Goal: Task Accomplishment & Management: Complete application form

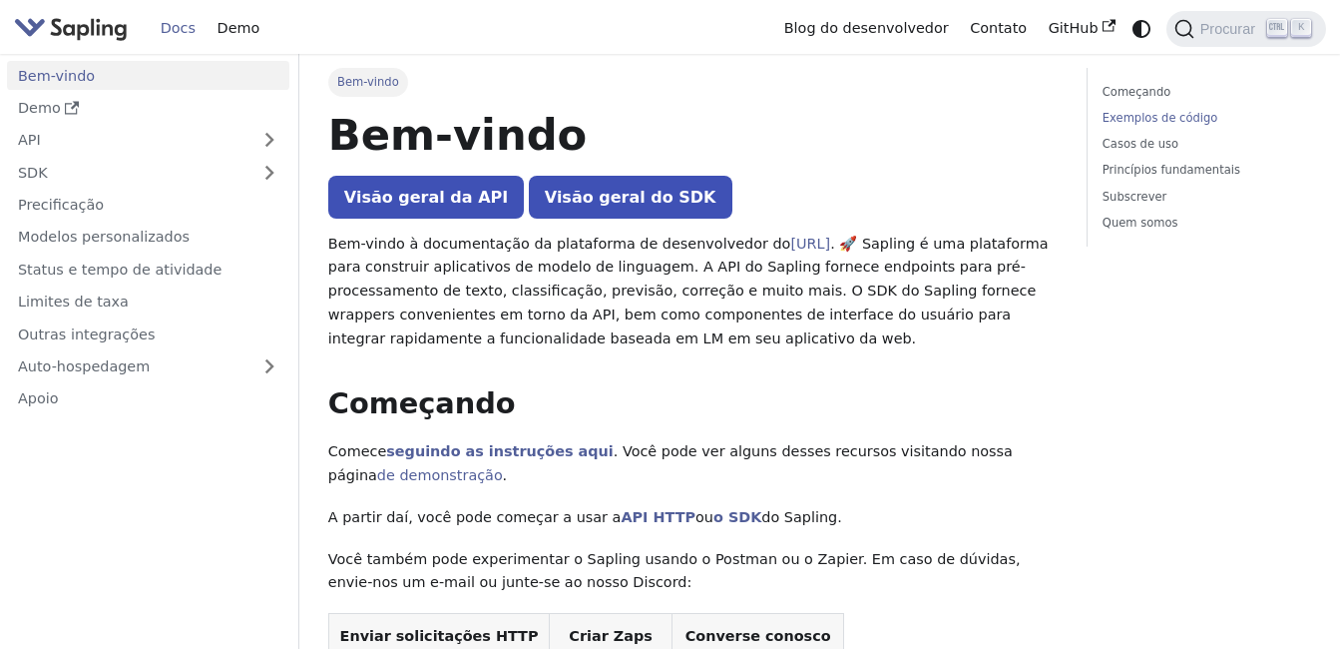
click at [1173, 120] on link "Exemplos de código" at bounding box center [1204, 118] width 202 height 19
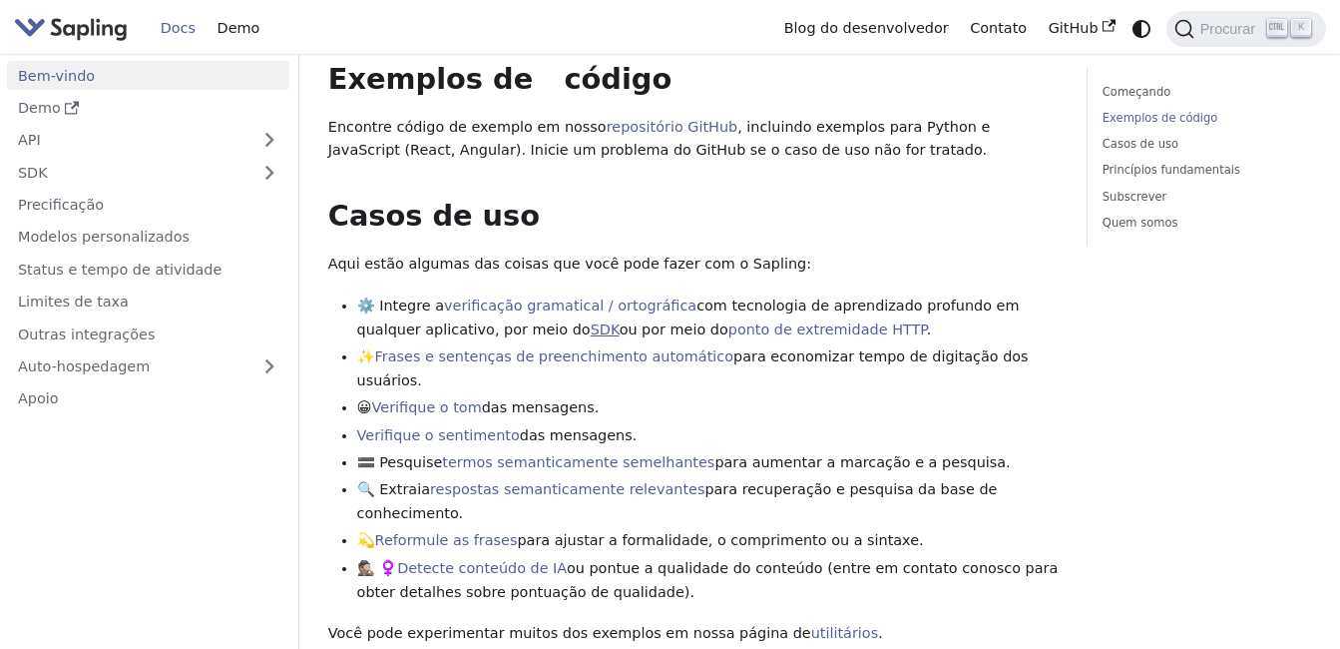
click at [591, 326] on link "SDK" at bounding box center [605, 329] width 29 height 16
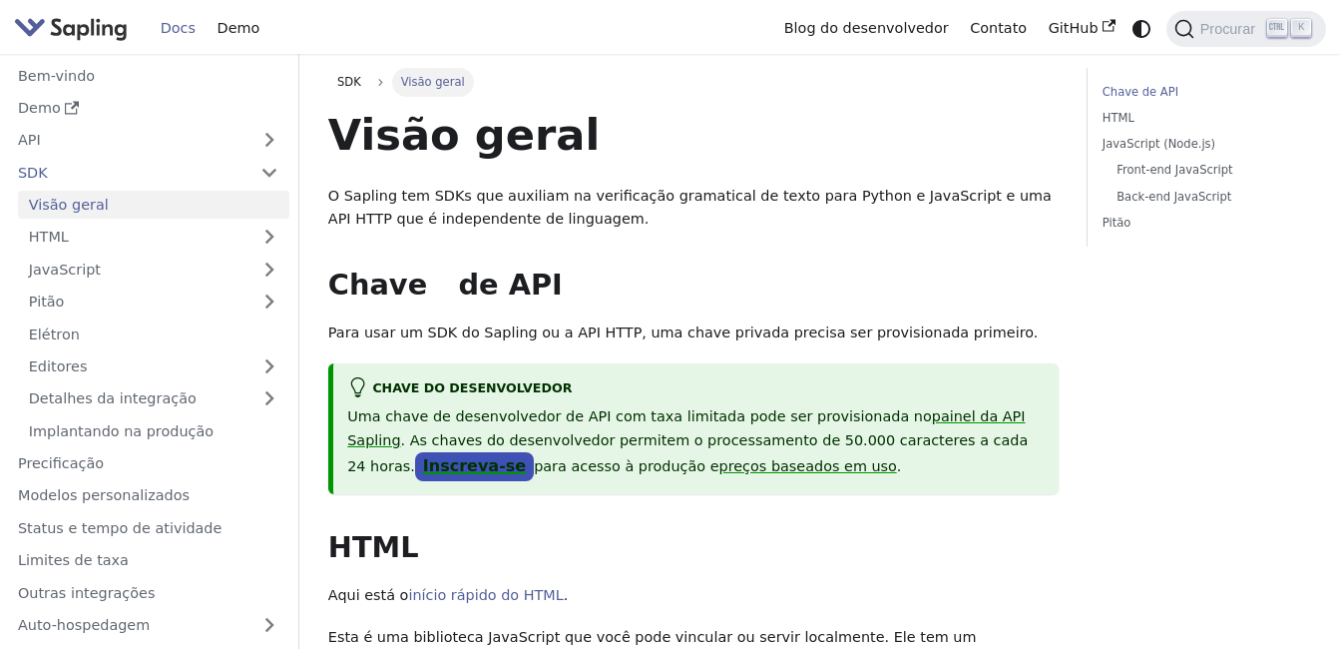
click at [534, 452] on link "Inscreva-se" at bounding box center [474, 466] width 119 height 29
click at [230, 32] on link "Demo" at bounding box center [239, 28] width 64 height 31
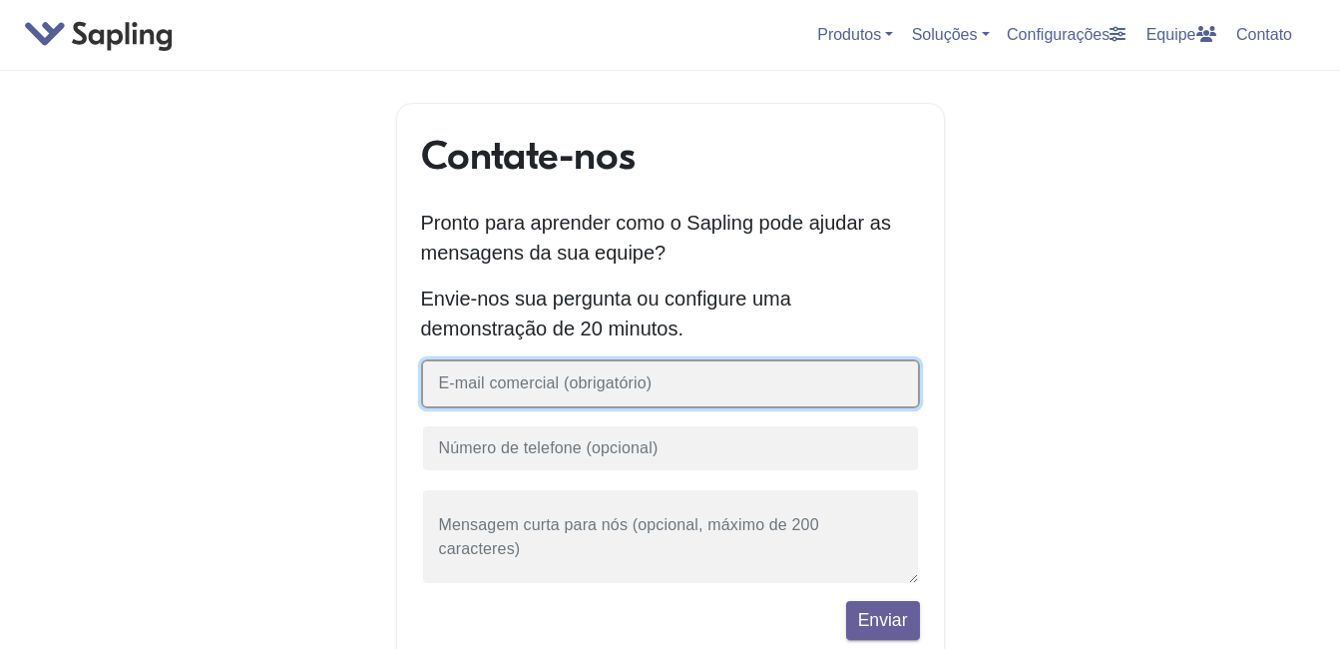
click at [565, 394] on input "text" at bounding box center [670, 383] width 499 height 49
type input "[EMAIL_ADDRESS][DOMAIN_NAME]"
drag, startPoint x: 669, startPoint y: 387, endPoint x: 425, endPoint y: 419, distance: 246.5
click at [425, 419] on form "[EMAIL_ADDRESS][DOMAIN_NAME] Enviar" at bounding box center [670, 499] width 499 height 280
click at [437, 391] on input "text" at bounding box center [670, 383] width 499 height 49
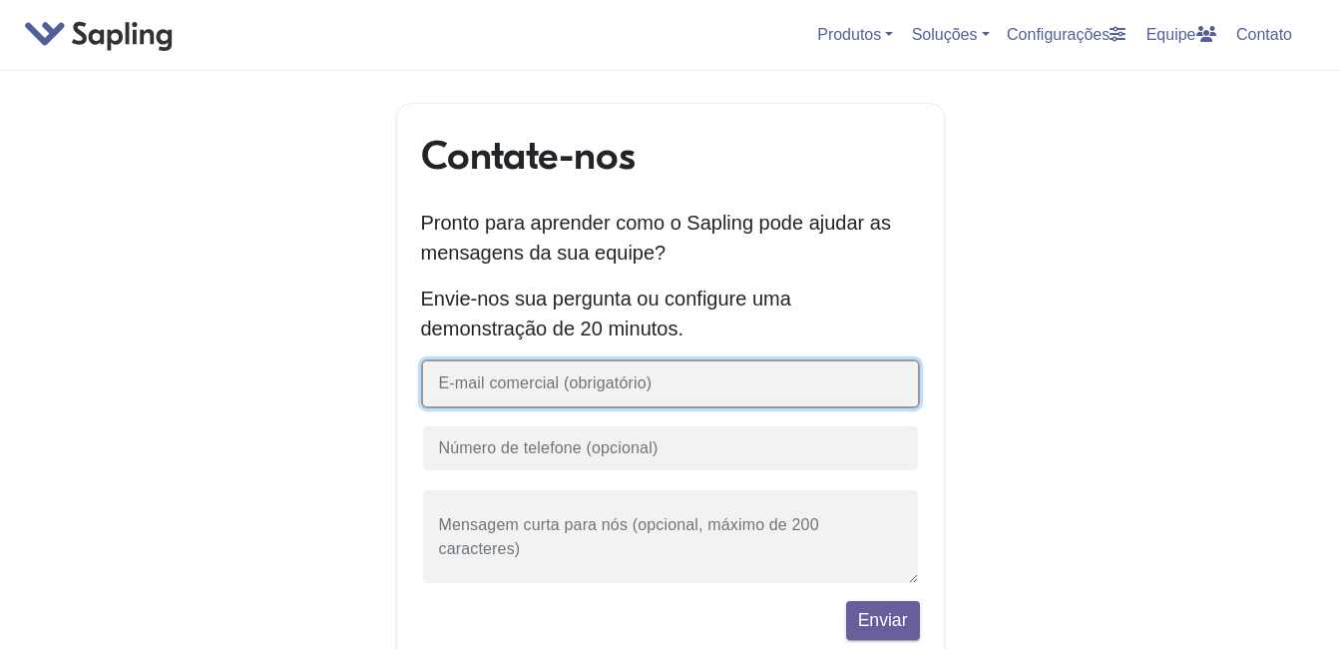
type input "[EMAIL_ADDRESS][DOMAIN_NAME]"
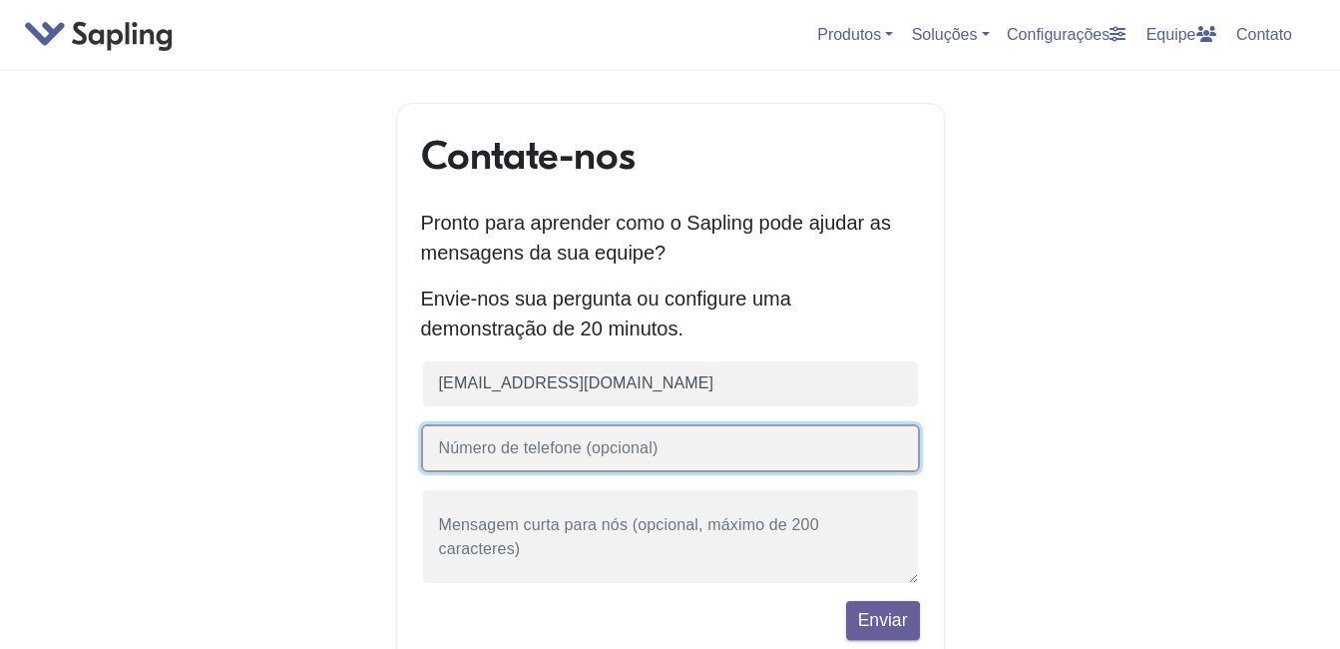
click at [609, 449] on input "text" at bounding box center [670, 448] width 499 height 49
type input "[PHONE_NUMBER]"
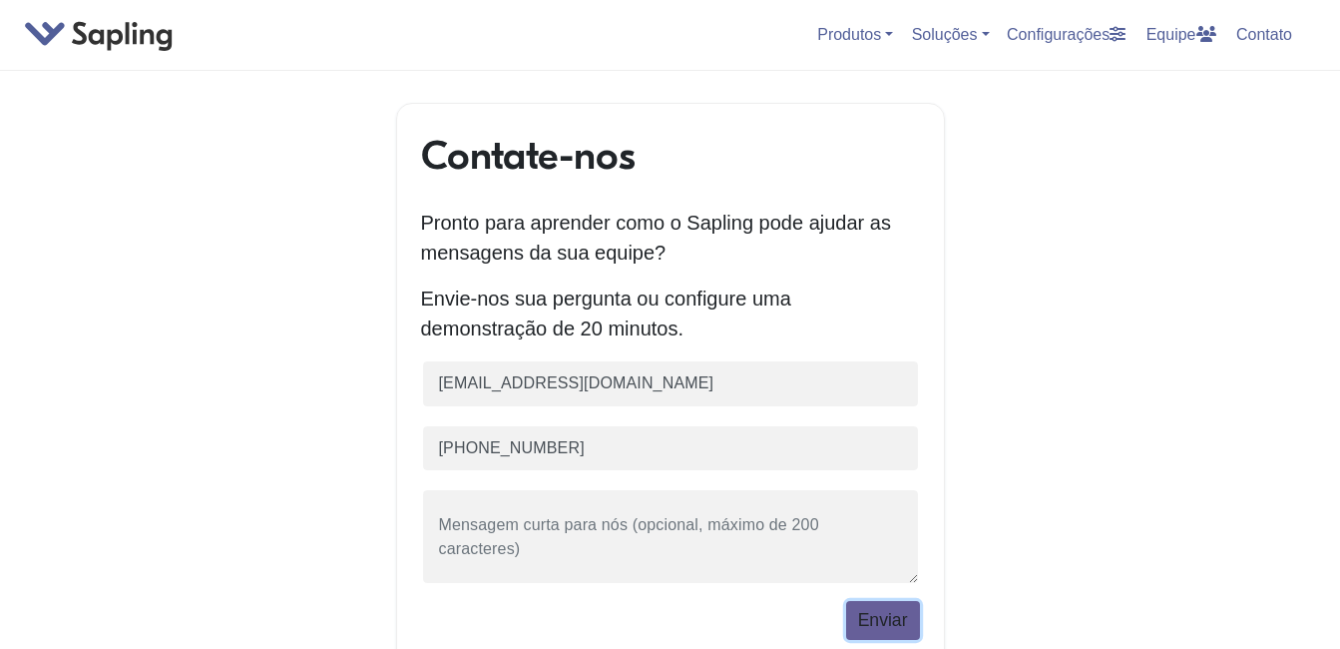
click at [902, 627] on button "Enviar" at bounding box center [883, 620] width 74 height 38
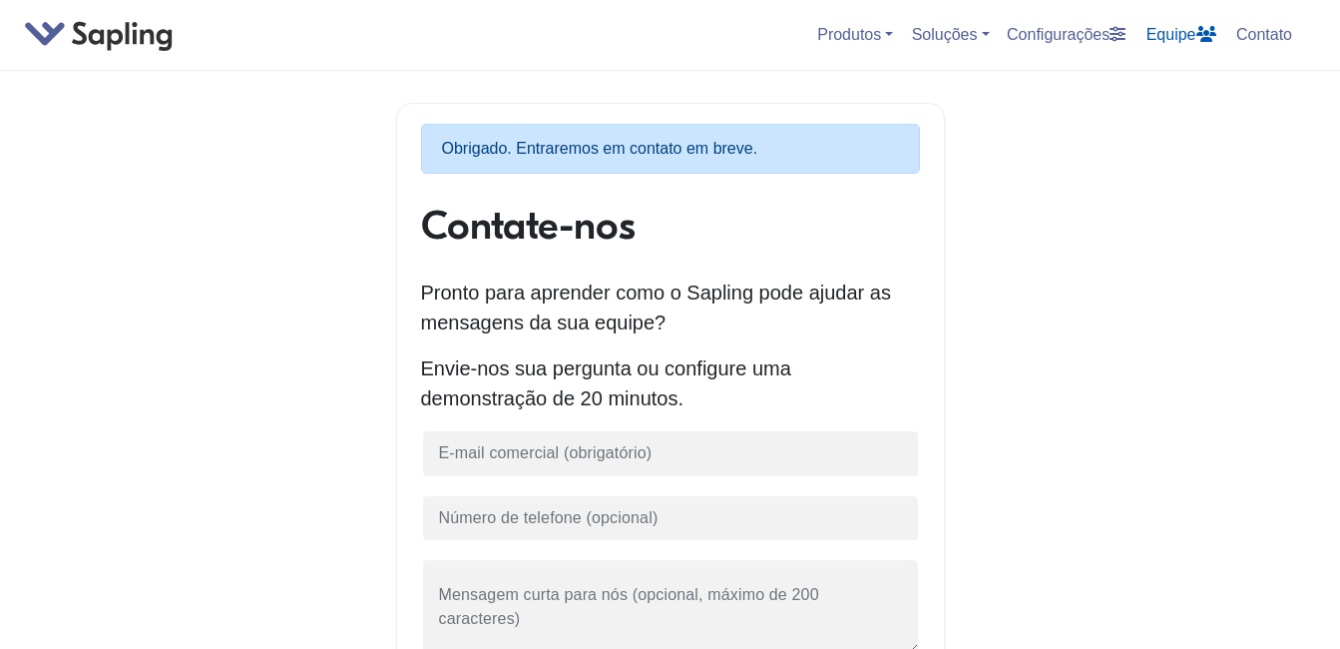
click at [1165, 36] on font "Equipe" at bounding box center [1171, 34] width 50 height 17
